Goal: Transaction & Acquisition: Purchase product/service

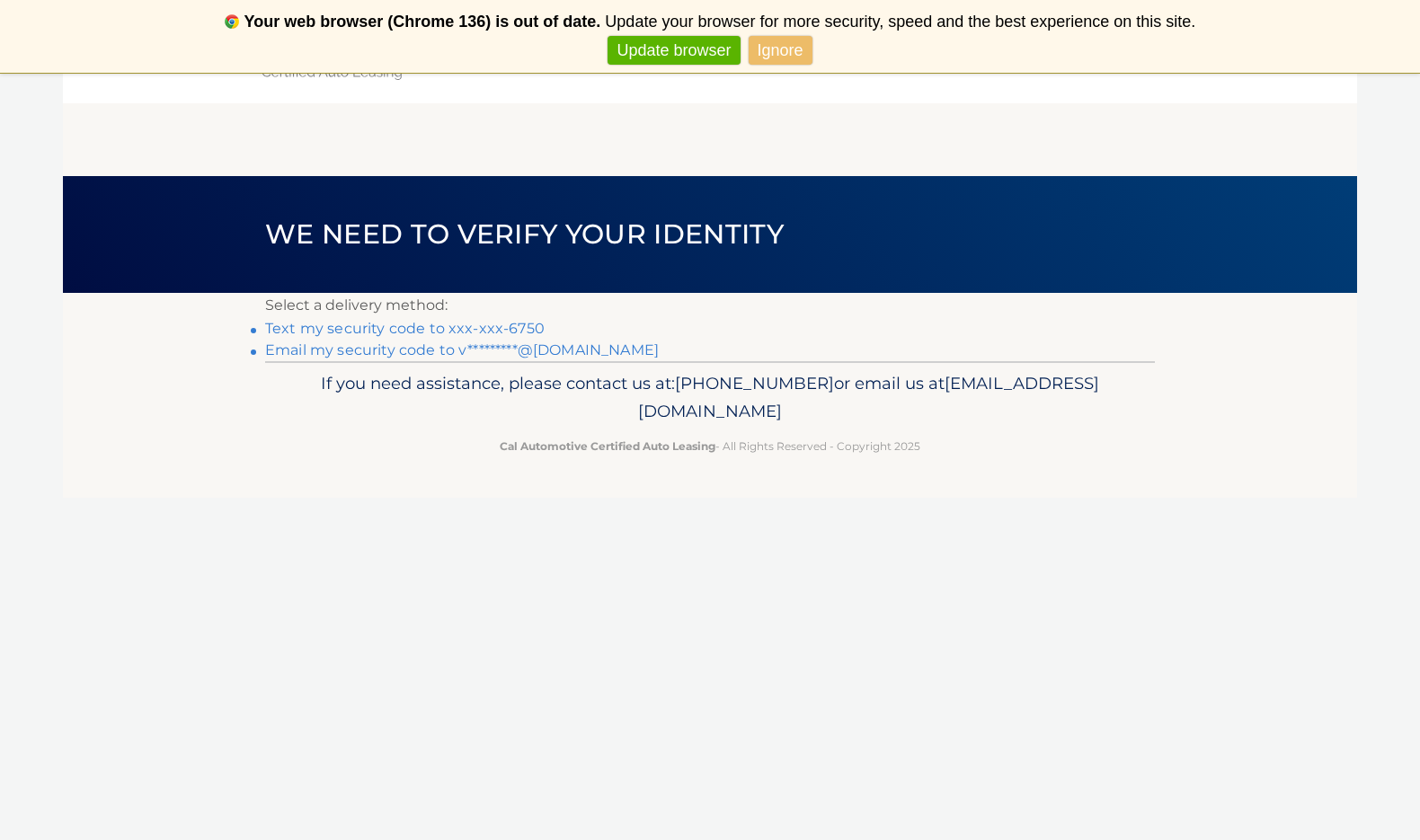
click at [490, 331] on link "Text my security code to xxx-xxx-6750" at bounding box center [405, 328] width 279 height 17
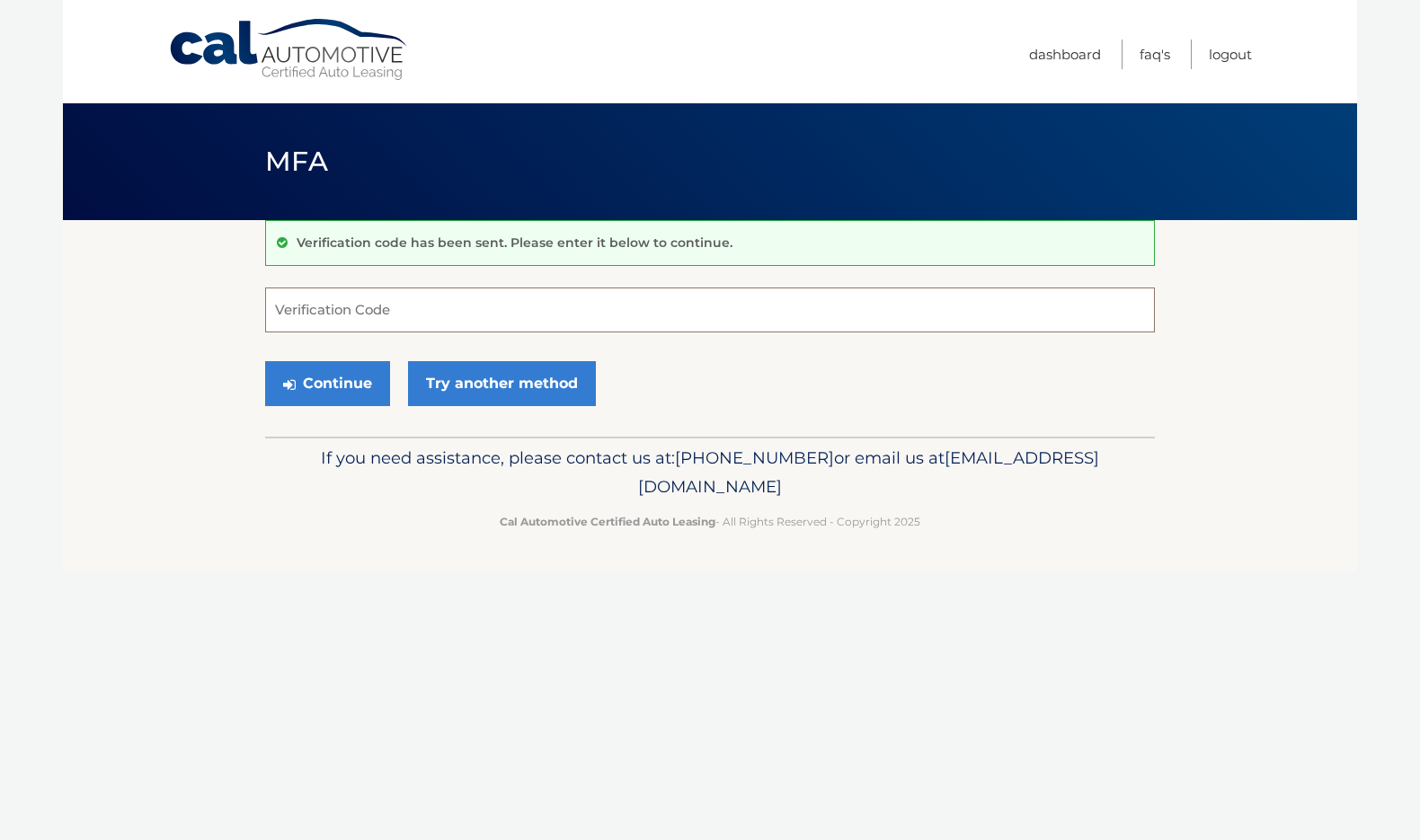
click at [488, 320] on input "Verification Code" at bounding box center [710, 310] width 890 height 45
type input "190806"
click at [353, 396] on button "Continue" at bounding box center [328, 383] width 125 height 45
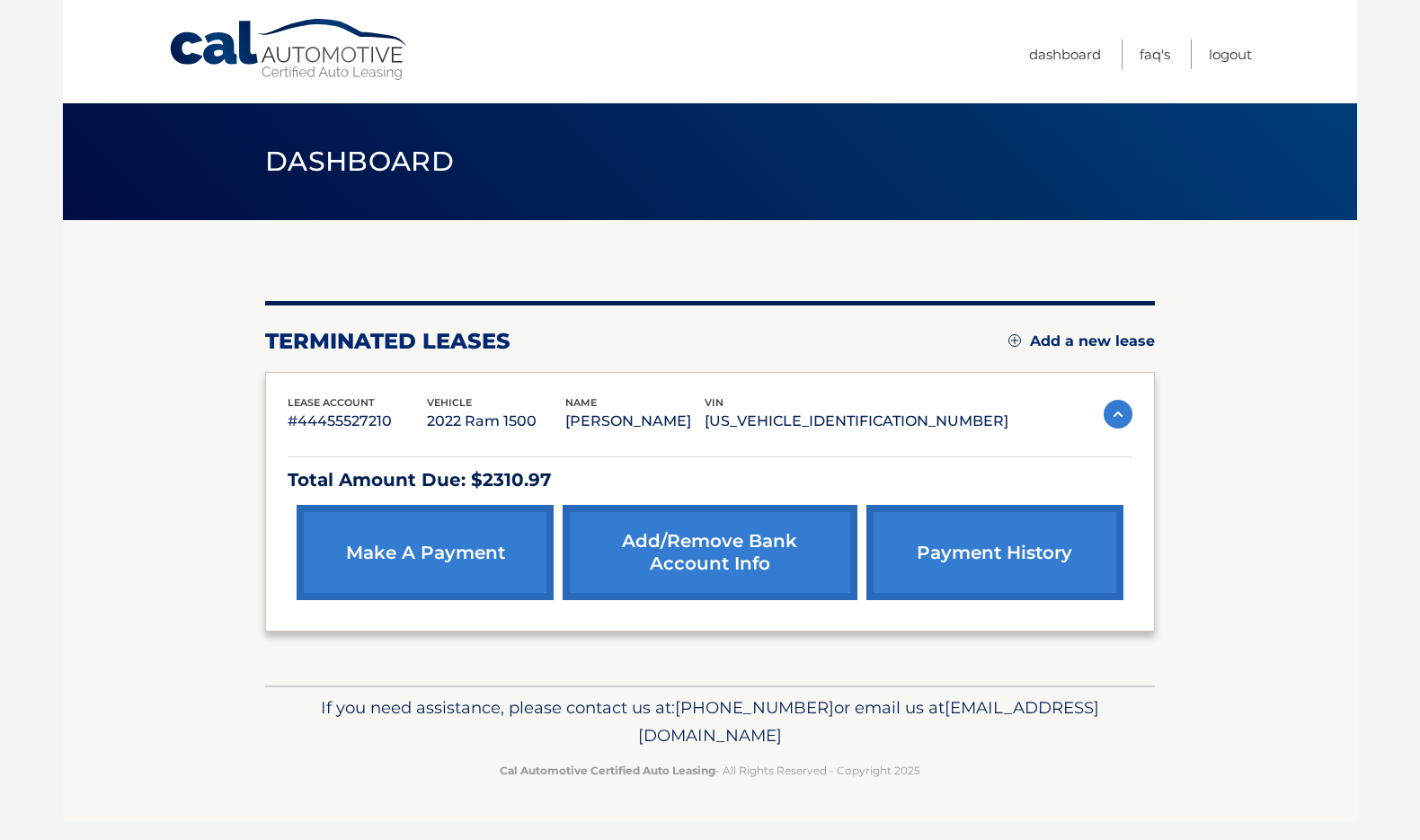
click at [445, 564] on link "make a payment" at bounding box center [425, 552] width 257 height 95
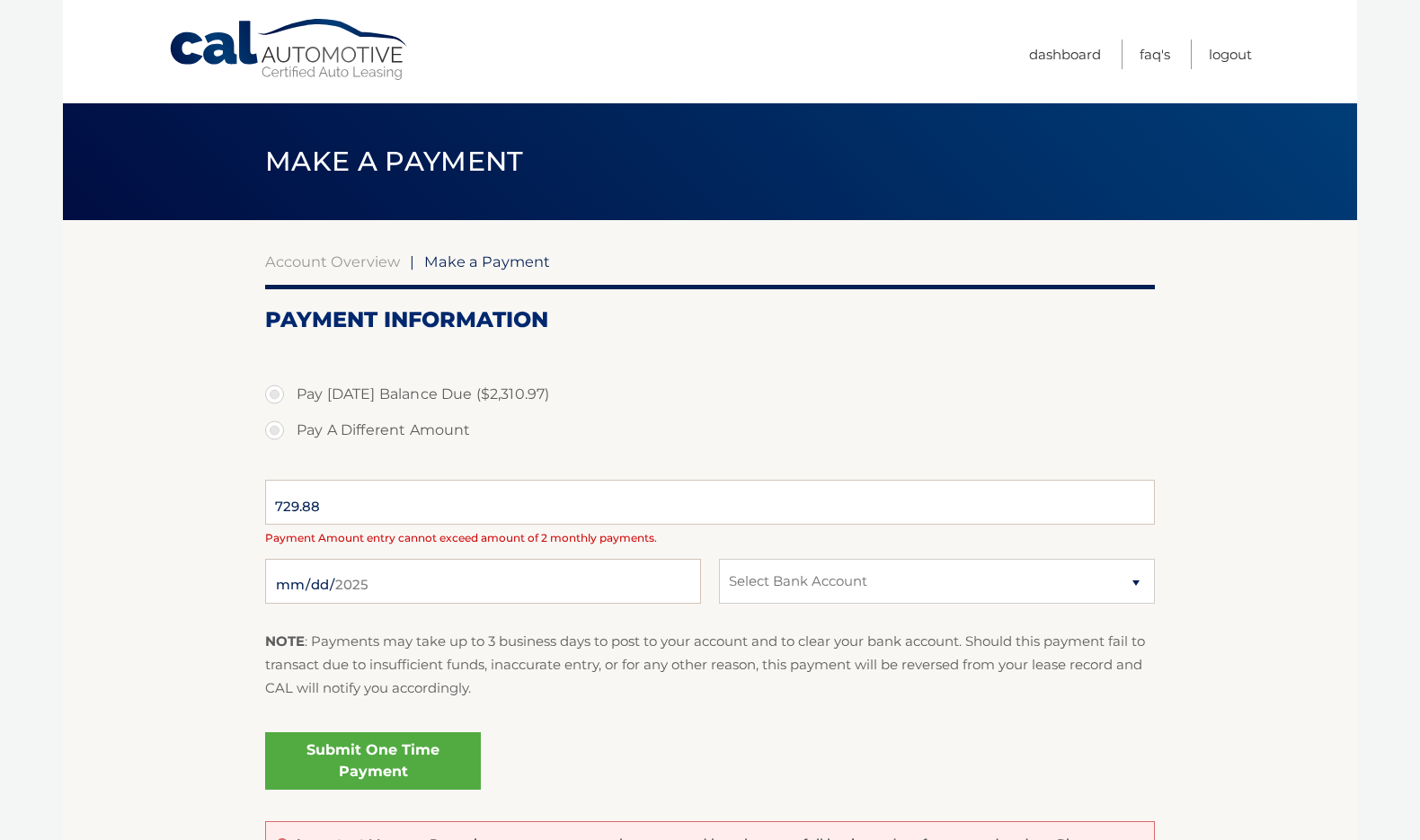
select select "NjQ3Yjg1NTktYzljNC00MzVhLWE2ZmUtNmUwZGY4MTFmOWZk"
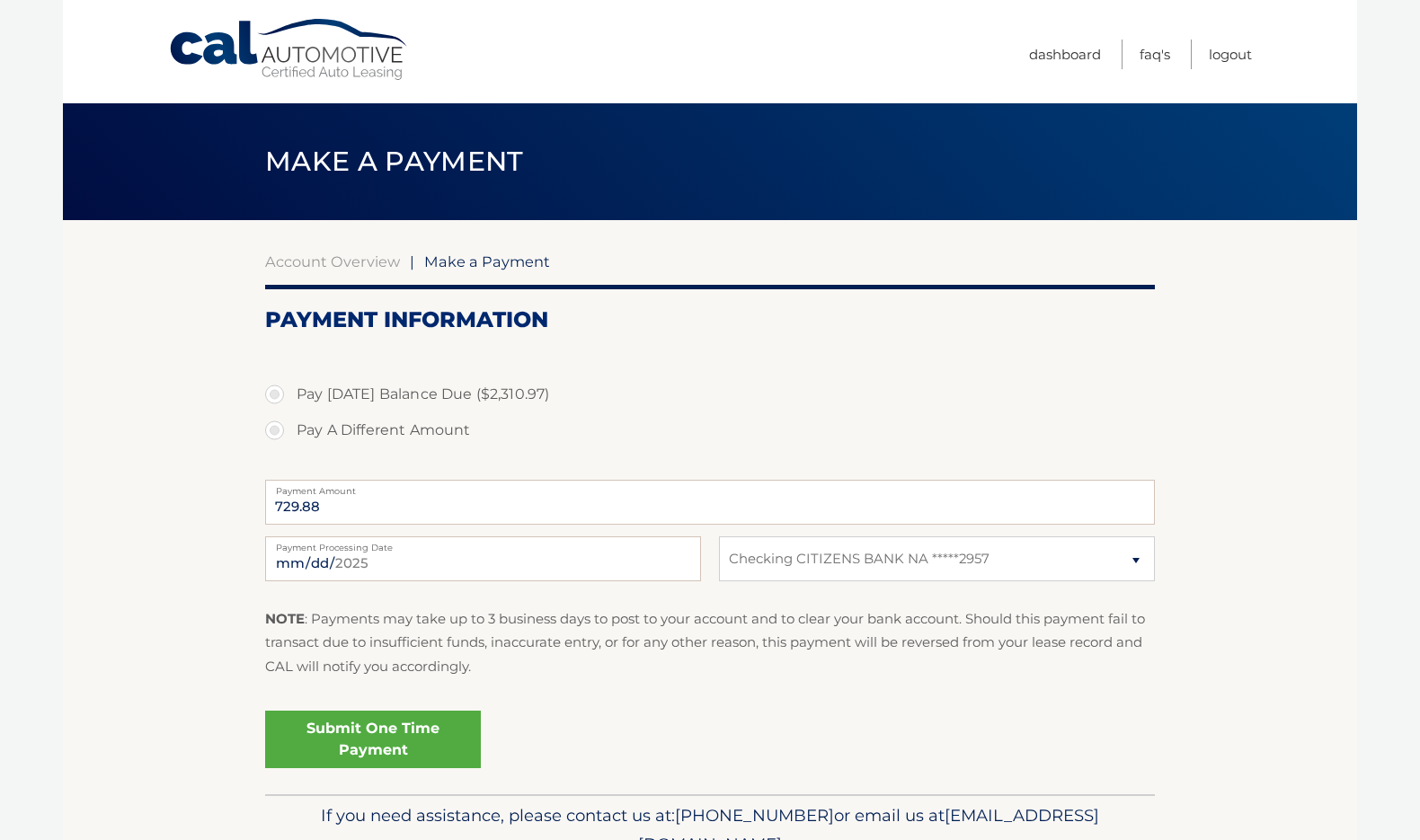
click at [275, 395] on label "Pay [DATE] Balance Due ($2,310.97)" at bounding box center [710, 394] width 890 height 36
click at [275, 395] on input "Pay Today's Balance Due ($2,310.97)" at bounding box center [281, 391] width 18 height 29
radio input "true"
type input "2310.97"
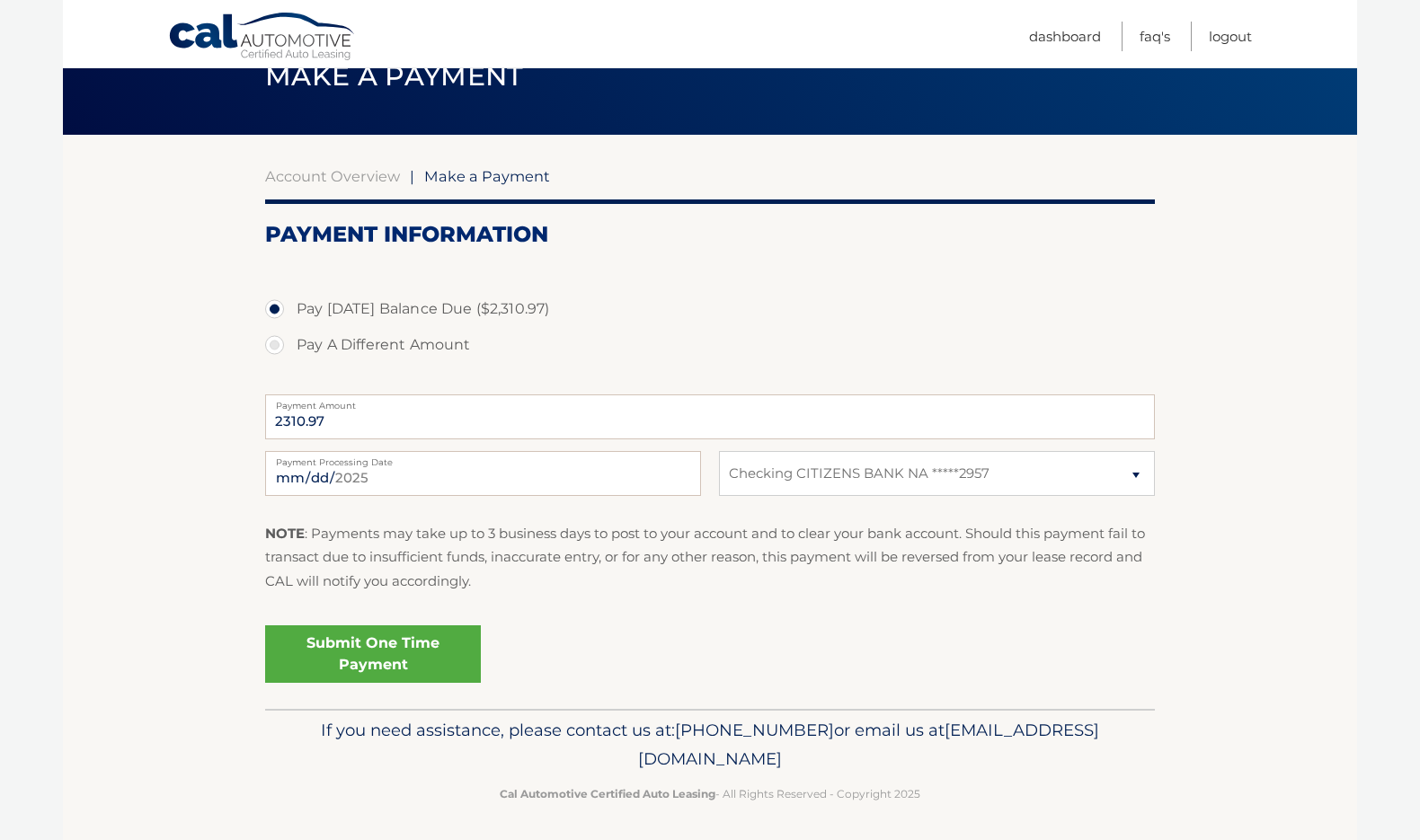
scroll to position [90, 0]
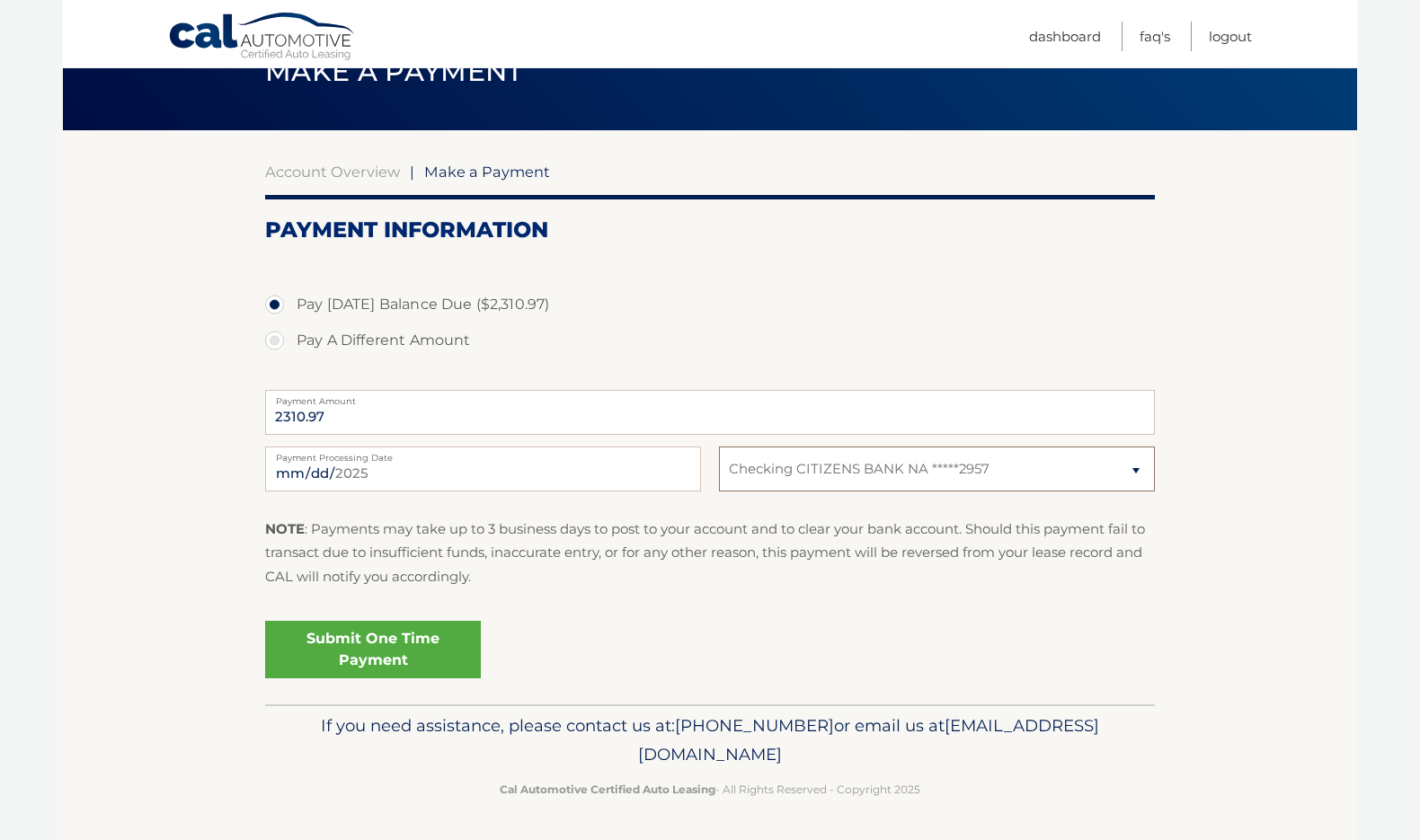
click at [800, 476] on select "Select Bank Account Checking CITIZENS BANK NA *****2957" at bounding box center [937, 469] width 436 height 45
click at [353, 170] on link "Account Overview" at bounding box center [332, 171] width 135 height 18
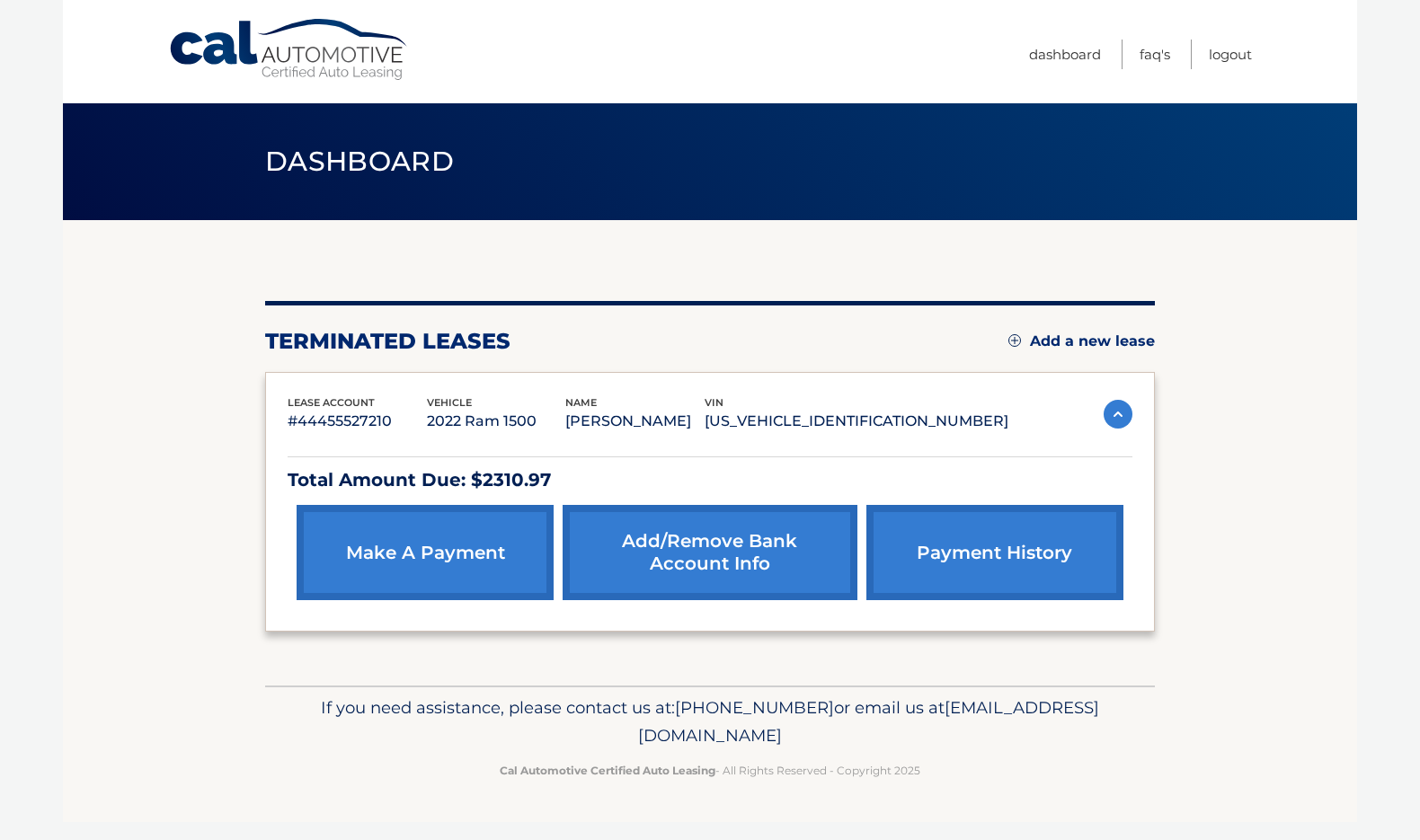
click at [707, 571] on link "Add/Remove bank account info" at bounding box center [709, 552] width 294 height 95
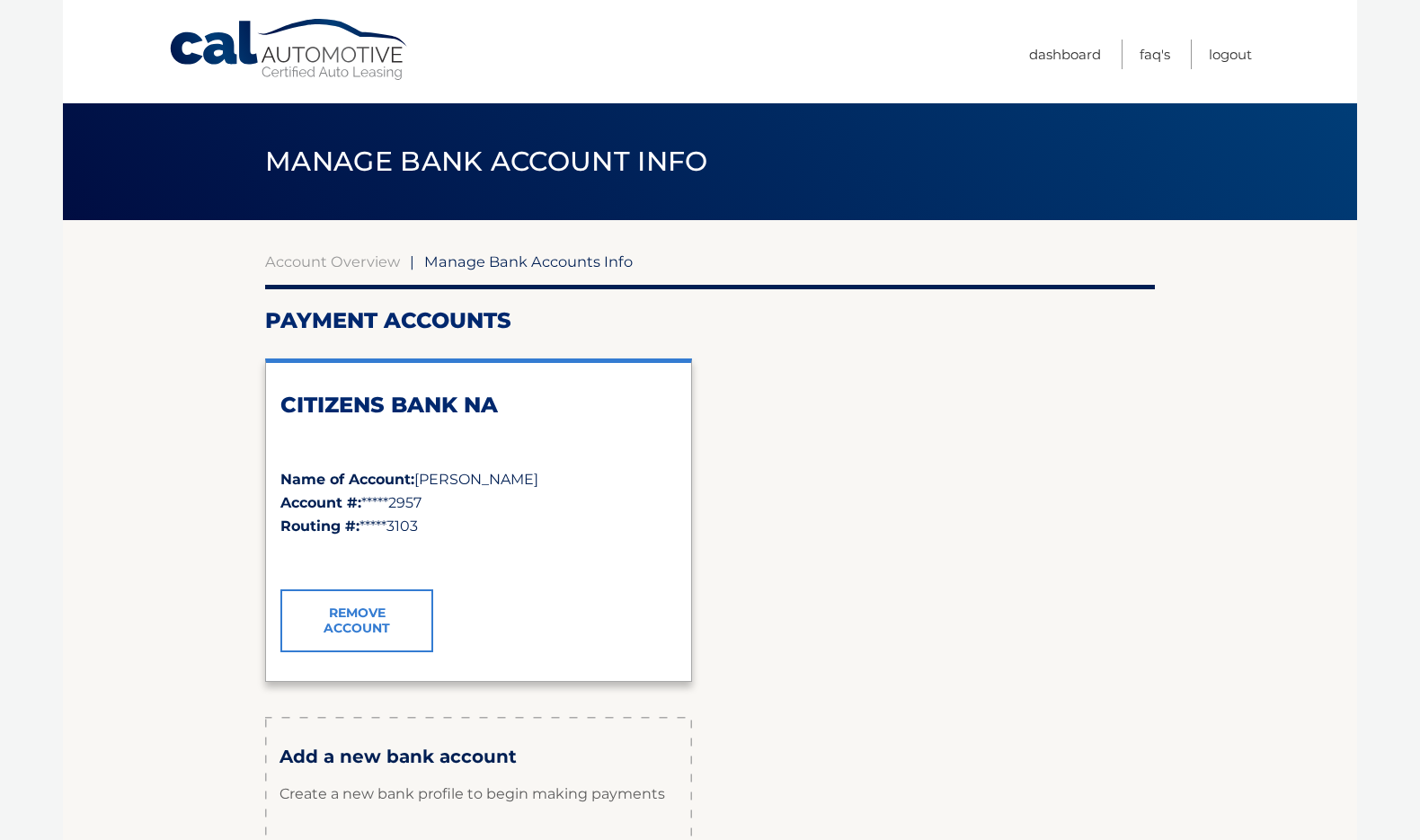
click at [372, 638] on link "Remove Account" at bounding box center [356, 620] width 153 height 63
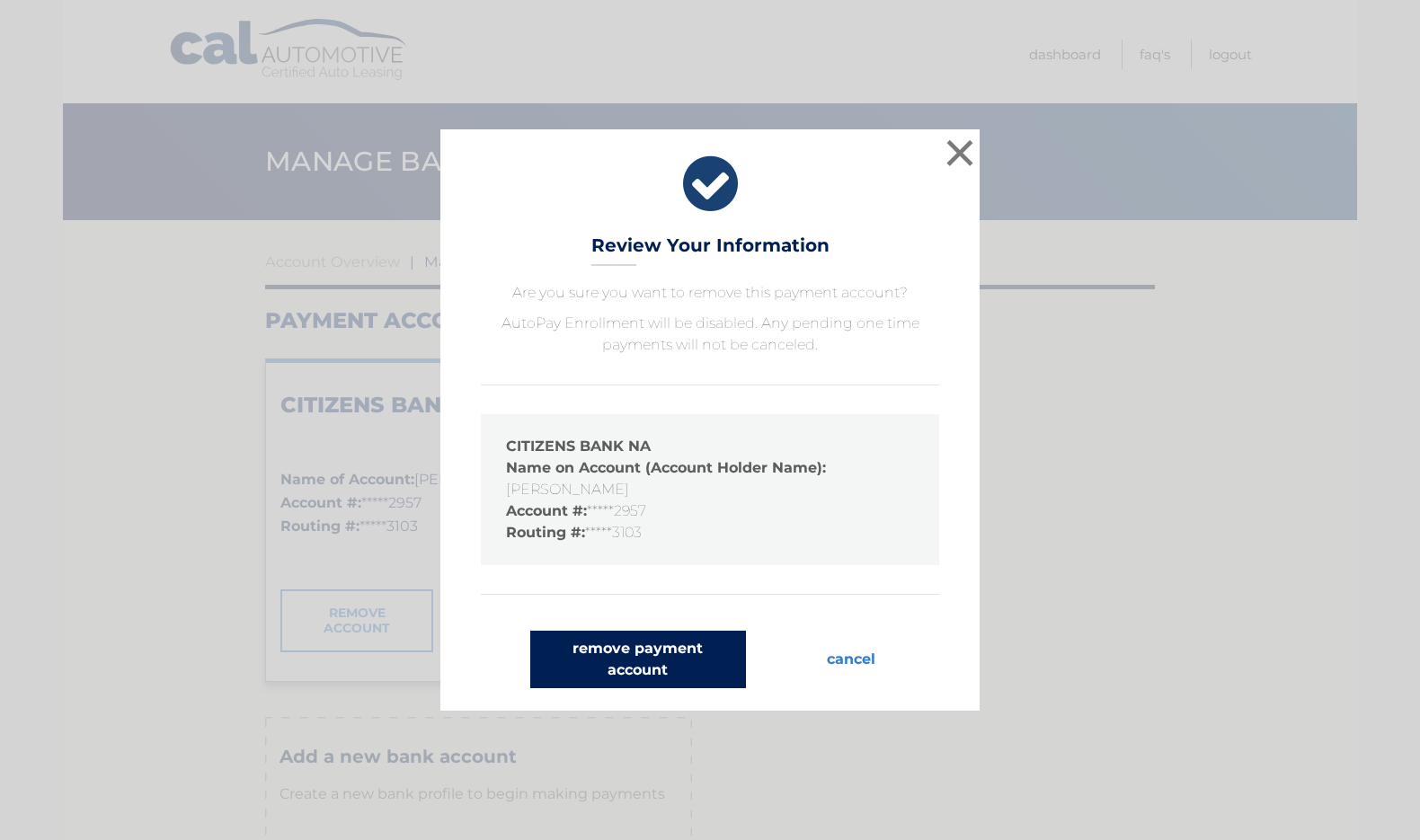
click at [626, 660] on button "remove payment account" at bounding box center [639, 660] width 216 height 58
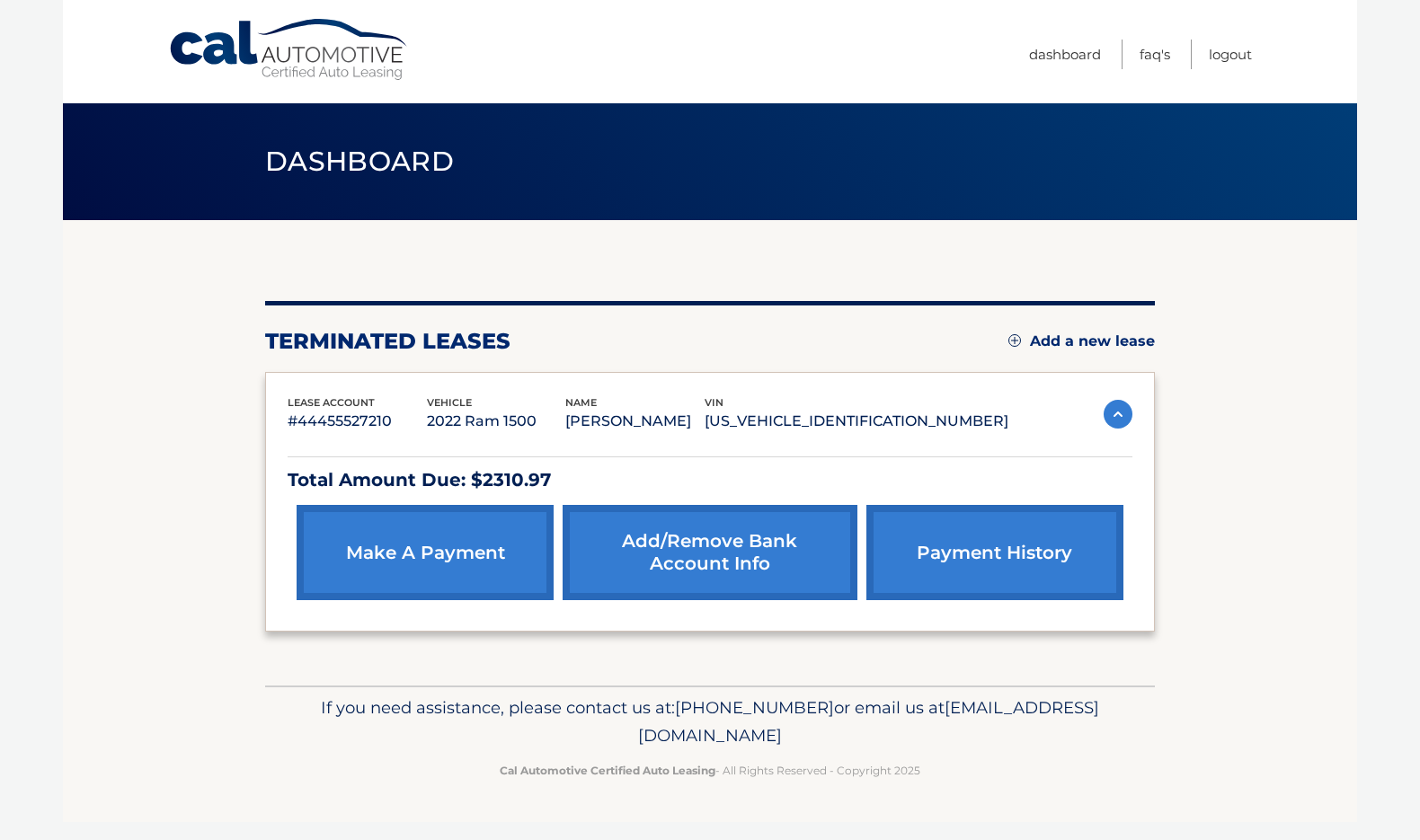
click at [698, 558] on link "Add/Remove bank account info" at bounding box center [709, 552] width 294 height 95
click at [424, 585] on link "make a payment" at bounding box center [425, 552] width 257 height 95
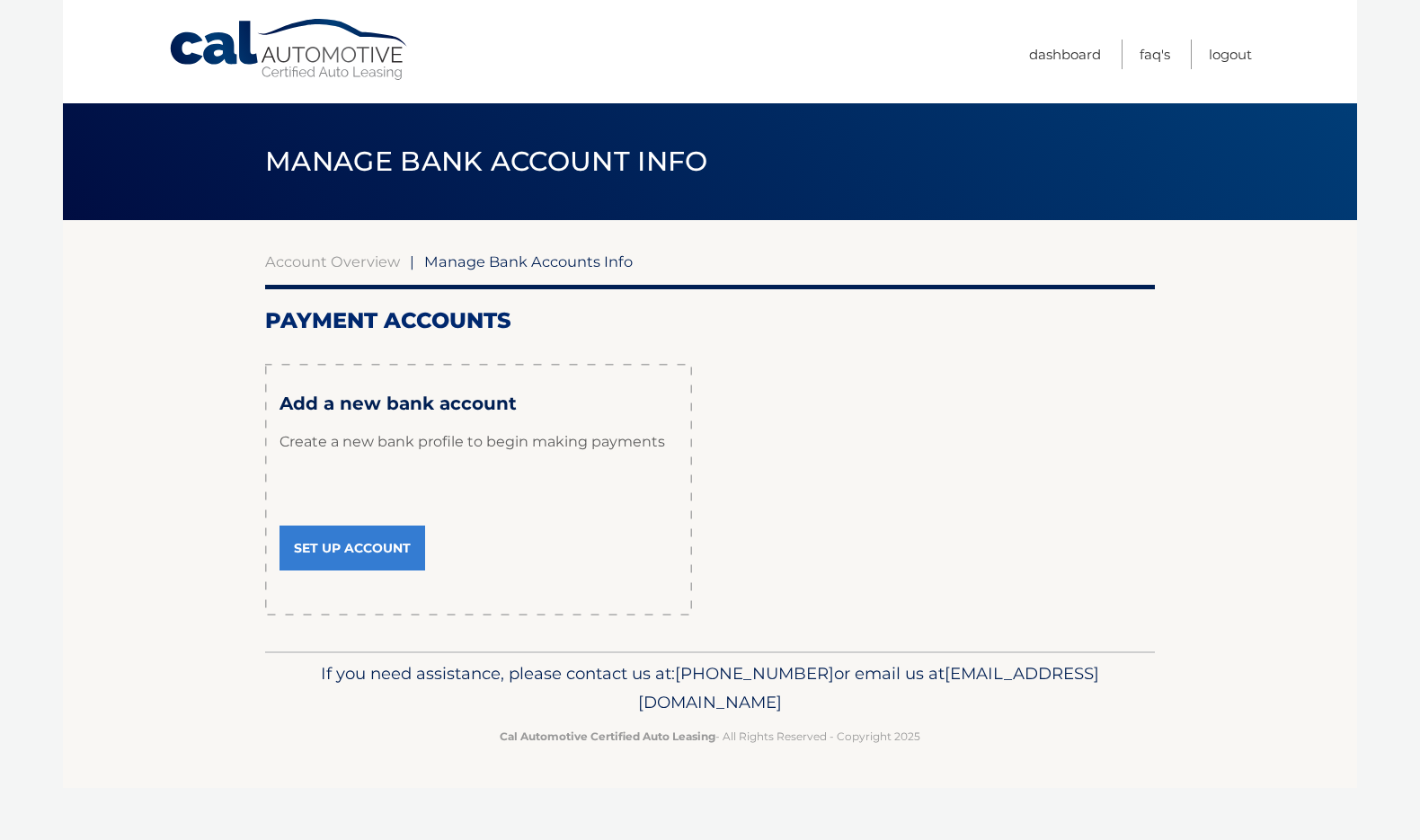
click at [362, 556] on link "Set Up Account" at bounding box center [352, 548] width 145 height 45
click at [345, 261] on link "Account Overview" at bounding box center [332, 261] width 135 height 18
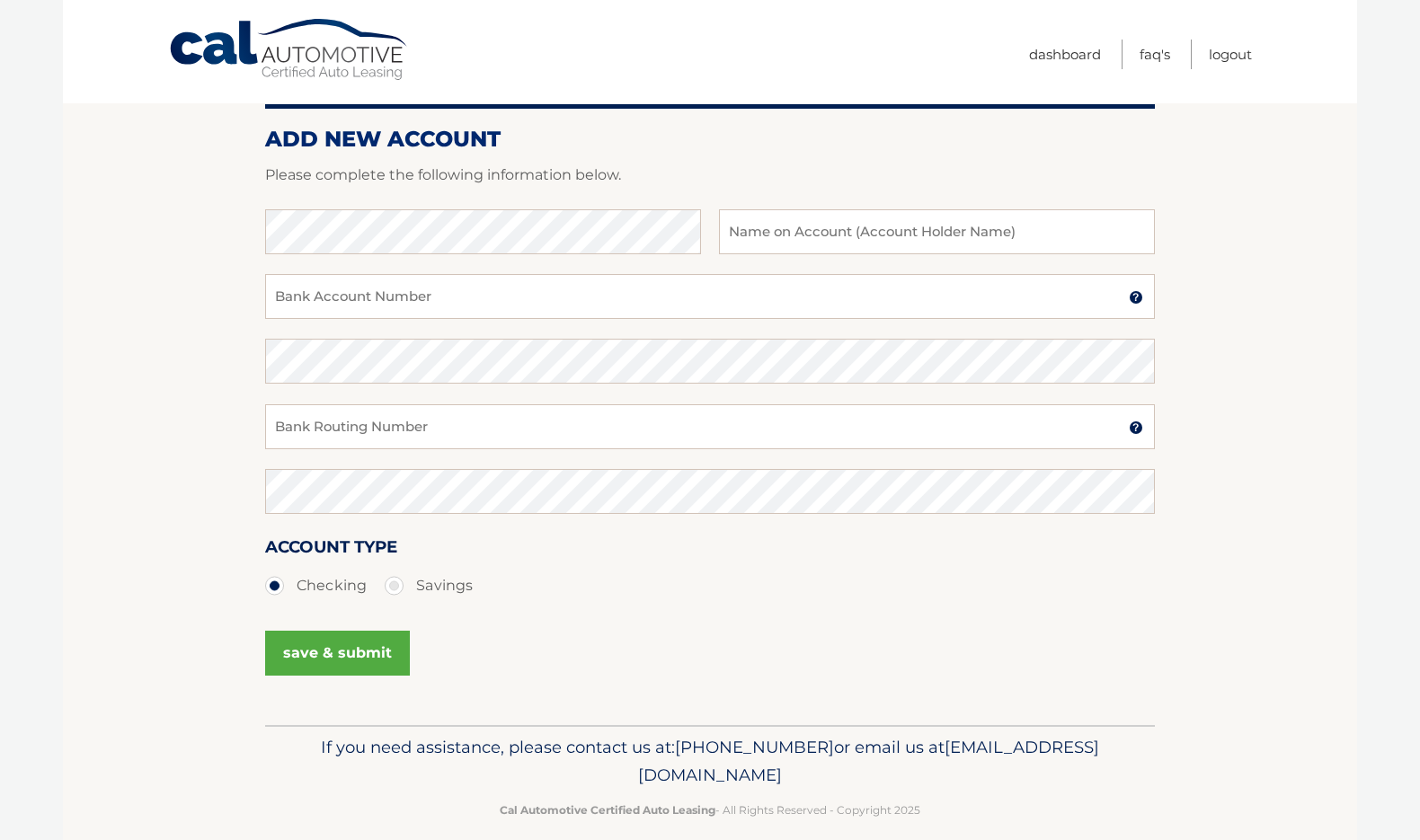
scroll to position [190, 0]
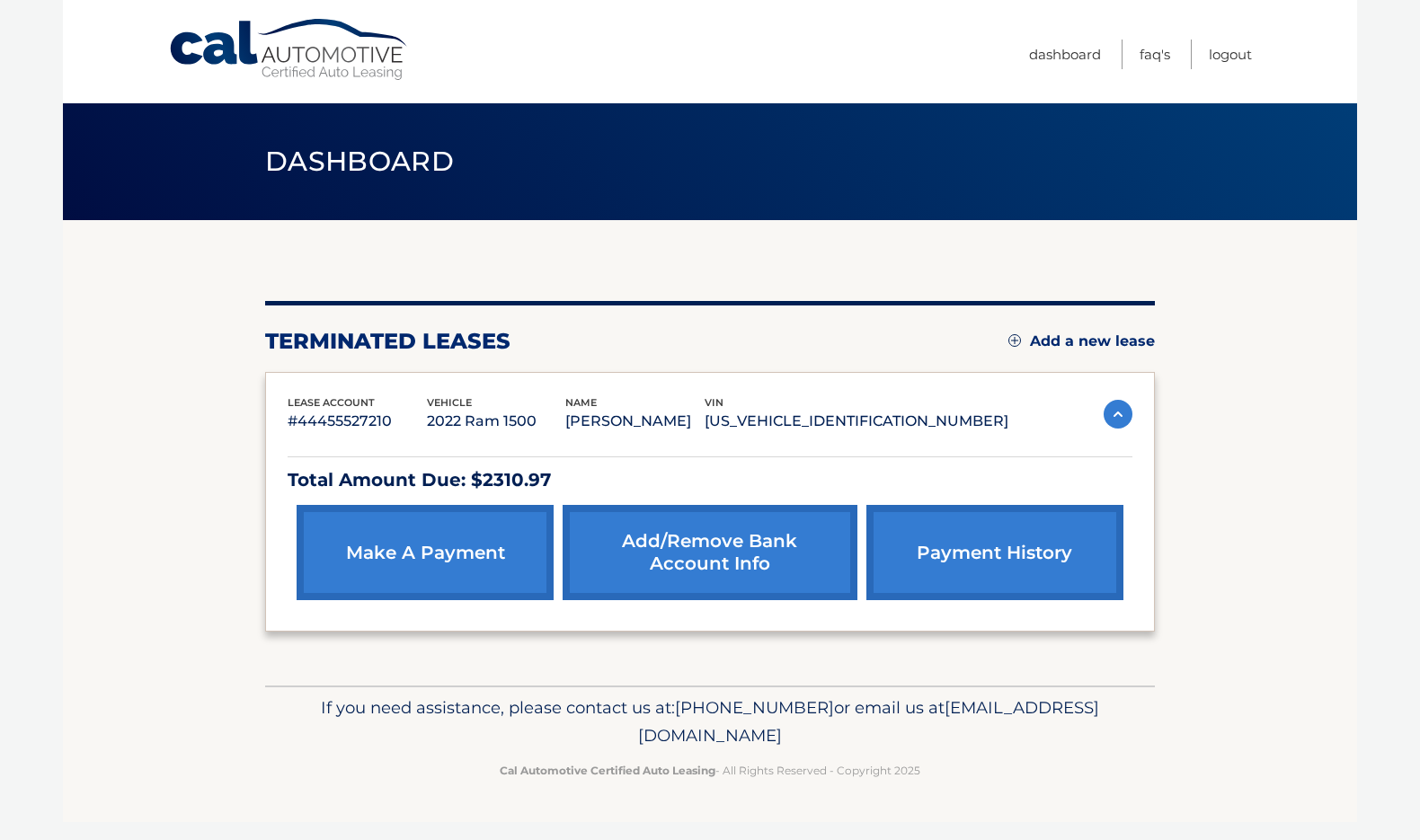
click at [490, 574] on link "make a payment" at bounding box center [425, 552] width 257 height 95
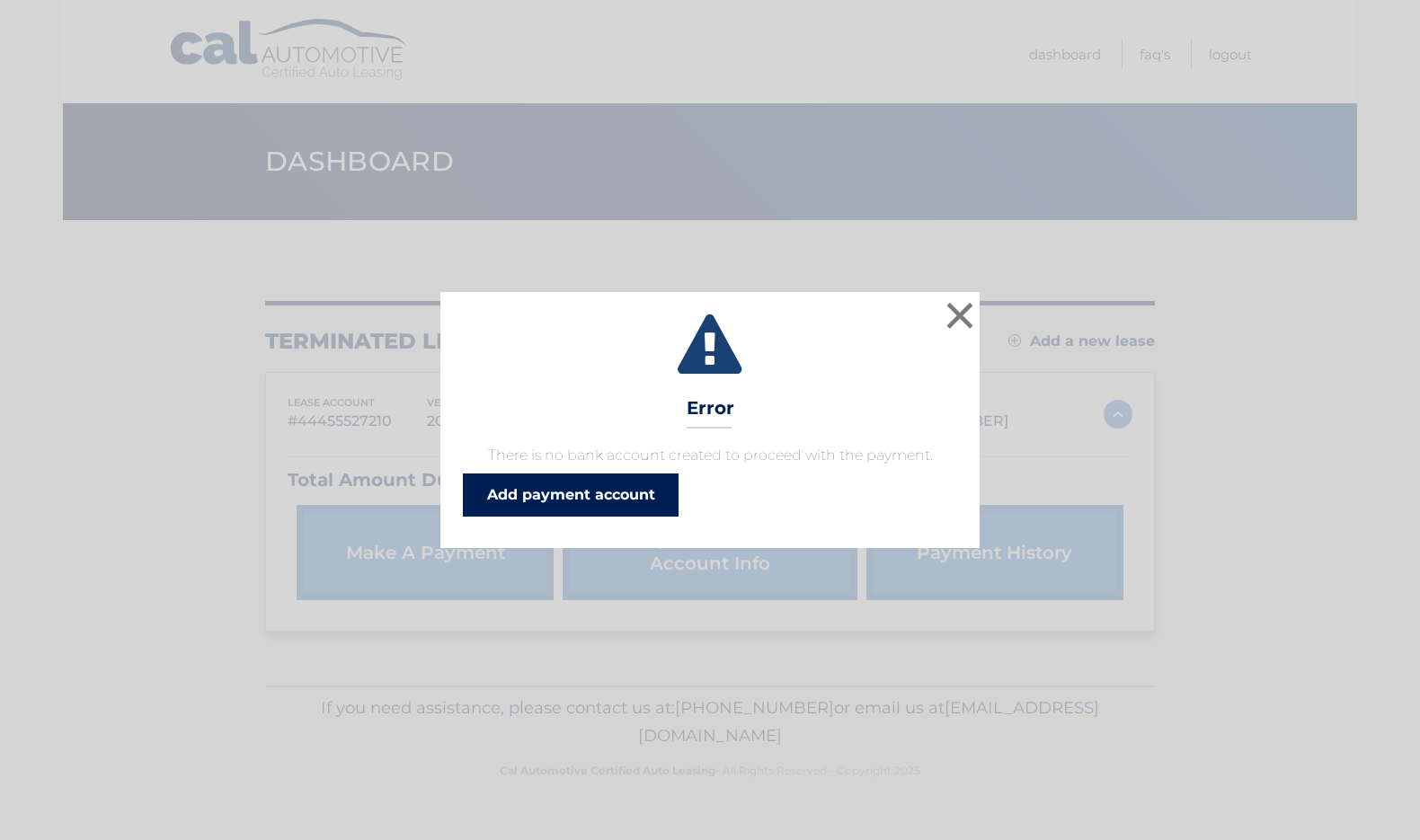
click at [615, 491] on link "Add payment account" at bounding box center [571, 495] width 216 height 43
click at [951, 313] on button "×" at bounding box center [960, 315] width 36 height 36
click at [953, 328] on button "×" at bounding box center [960, 315] width 36 height 36
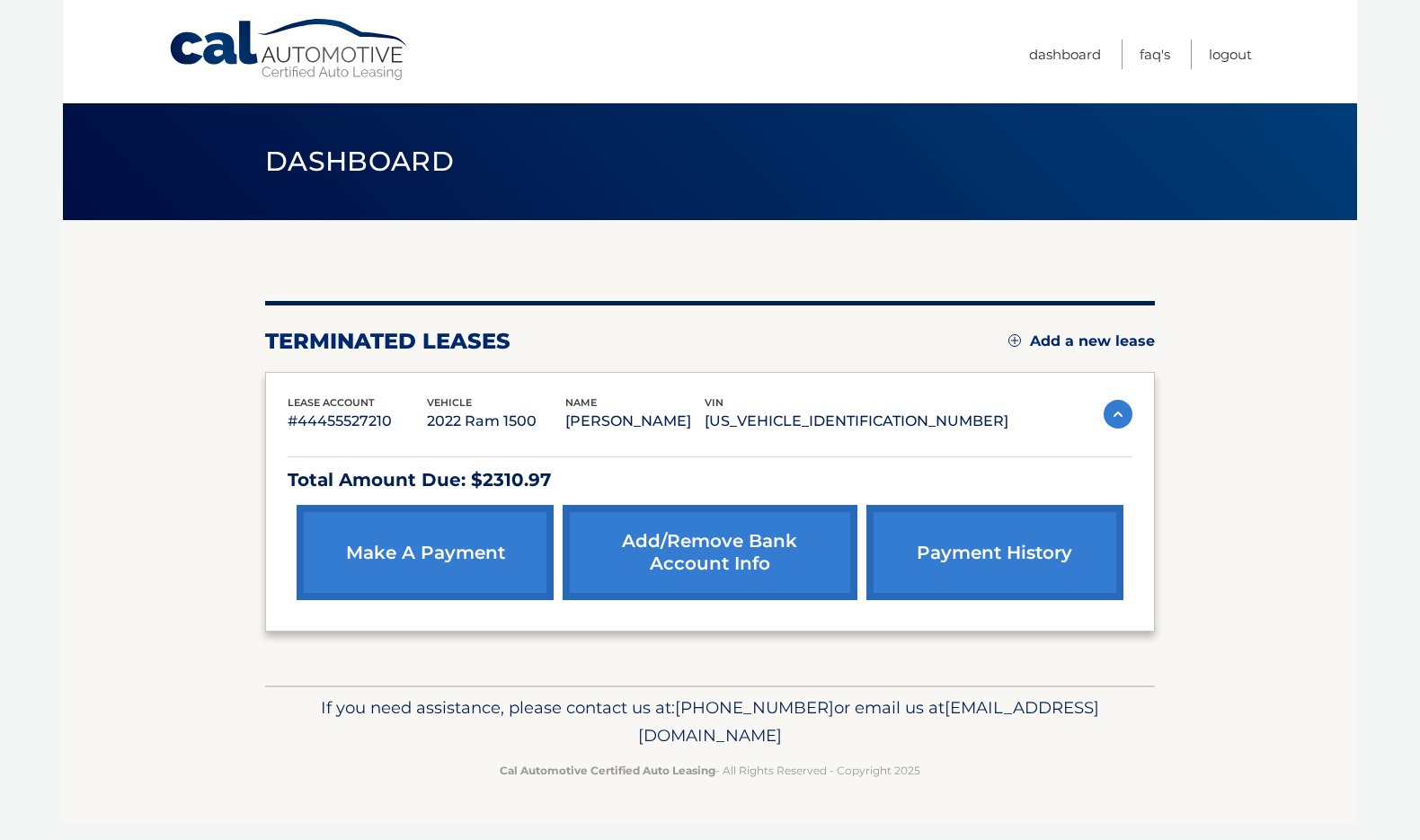
click at [737, 544] on link "Add/Remove bank account info" at bounding box center [709, 552] width 294 height 95
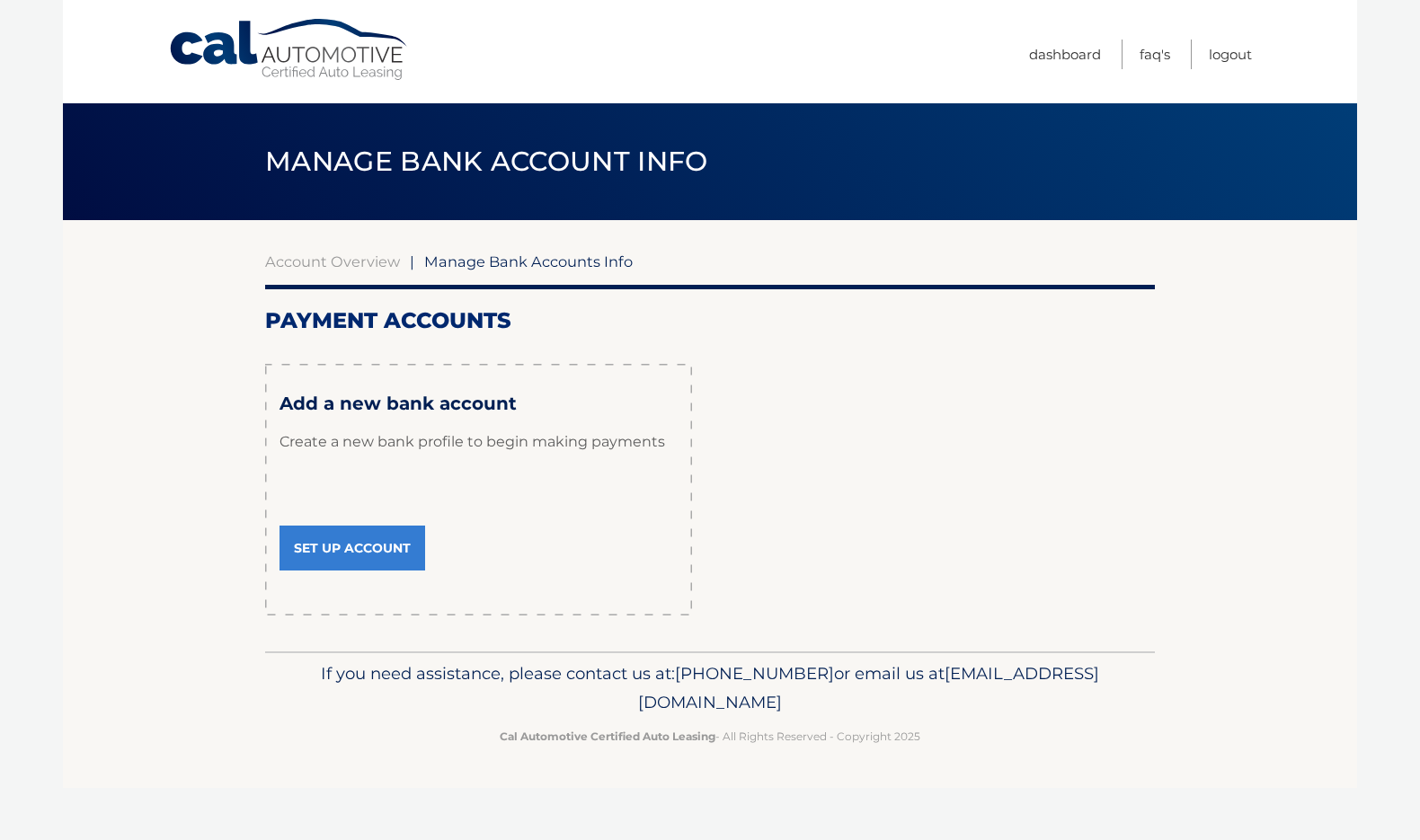
click at [337, 543] on link "Set Up Account" at bounding box center [352, 548] width 145 height 45
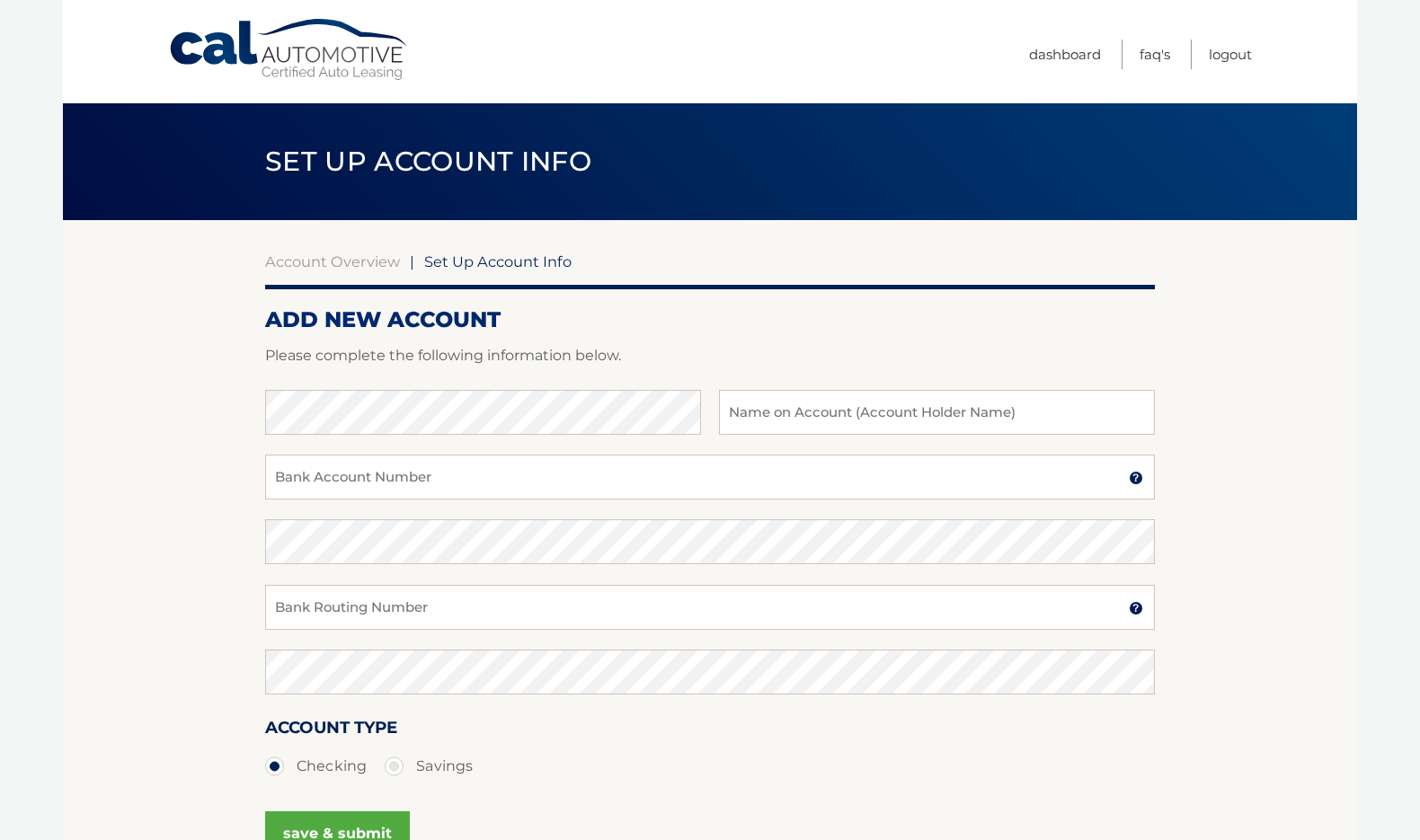
click at [293, 71] on link "Cal Automotive" at bounding box center [289, 50] width 243 height 64
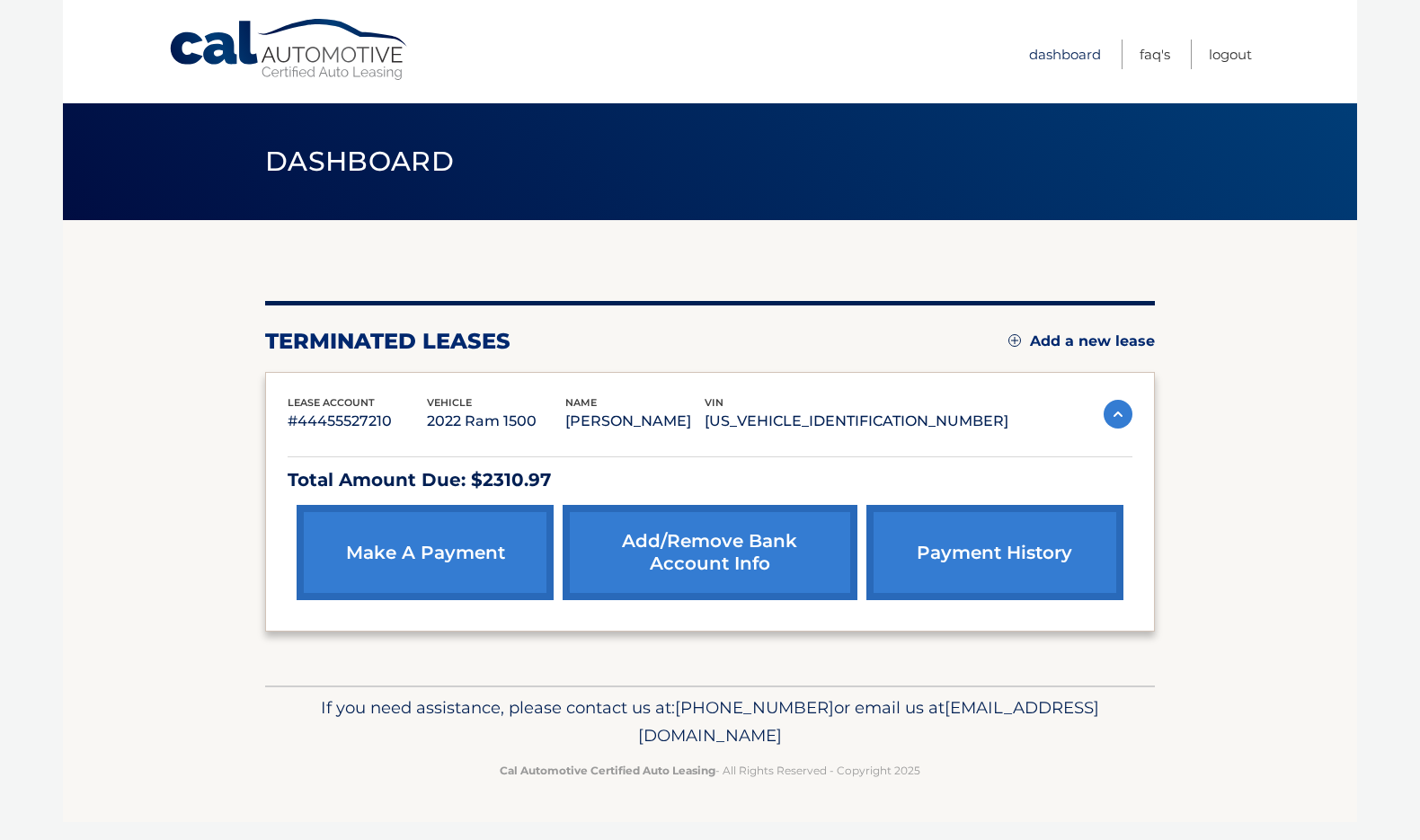
click at [1064, 41] on link "Dashboard" at bounding box center [1065, 54] width 72 height 30
click at [485, 573] on link "make a payment" at bounding box center [425, 552] width 257 height 95
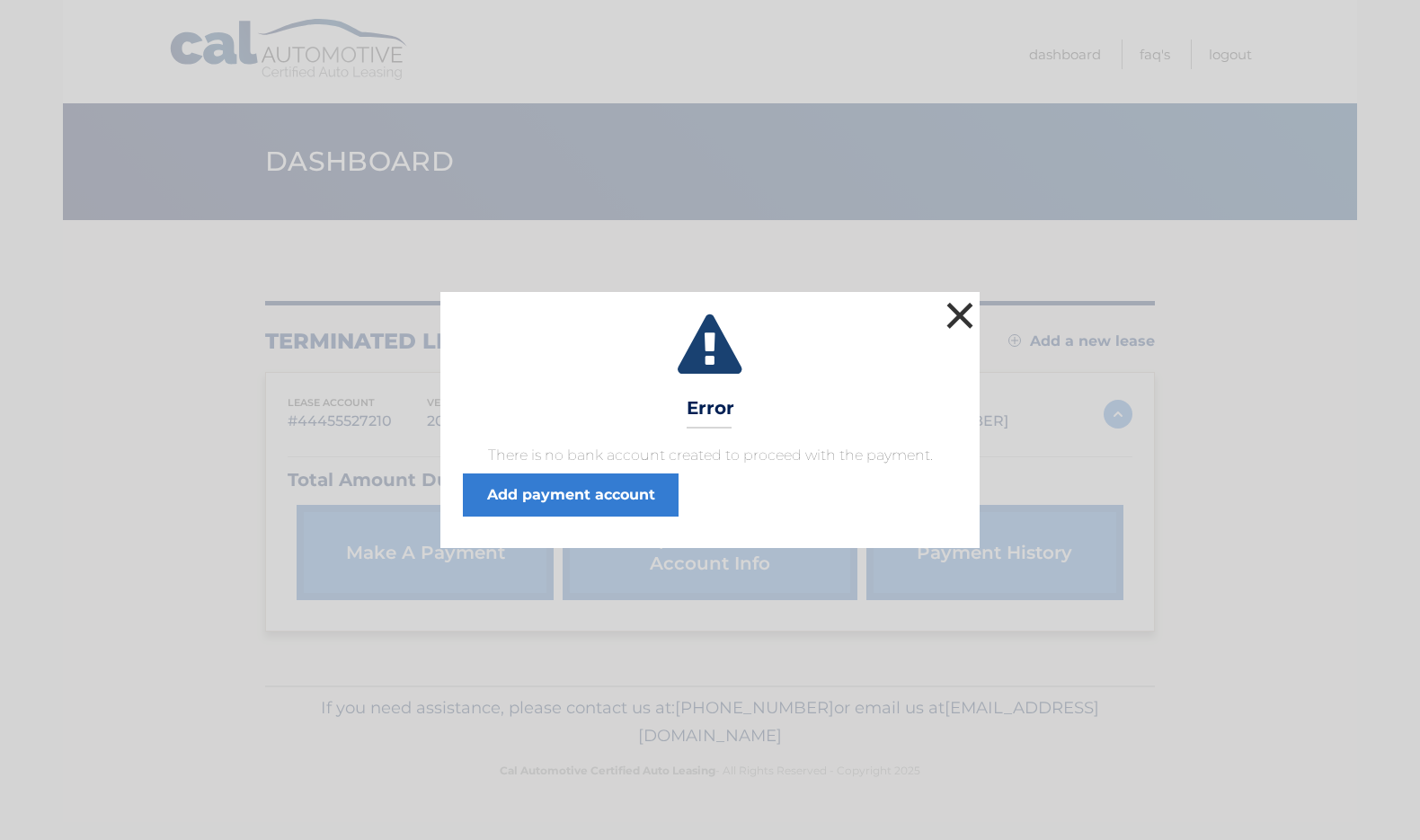
click at [968, 317] on button "×" at bounding box center [960, 315] width 36 height 36
